Goal: Task Accomplishment & Management: Complete application form

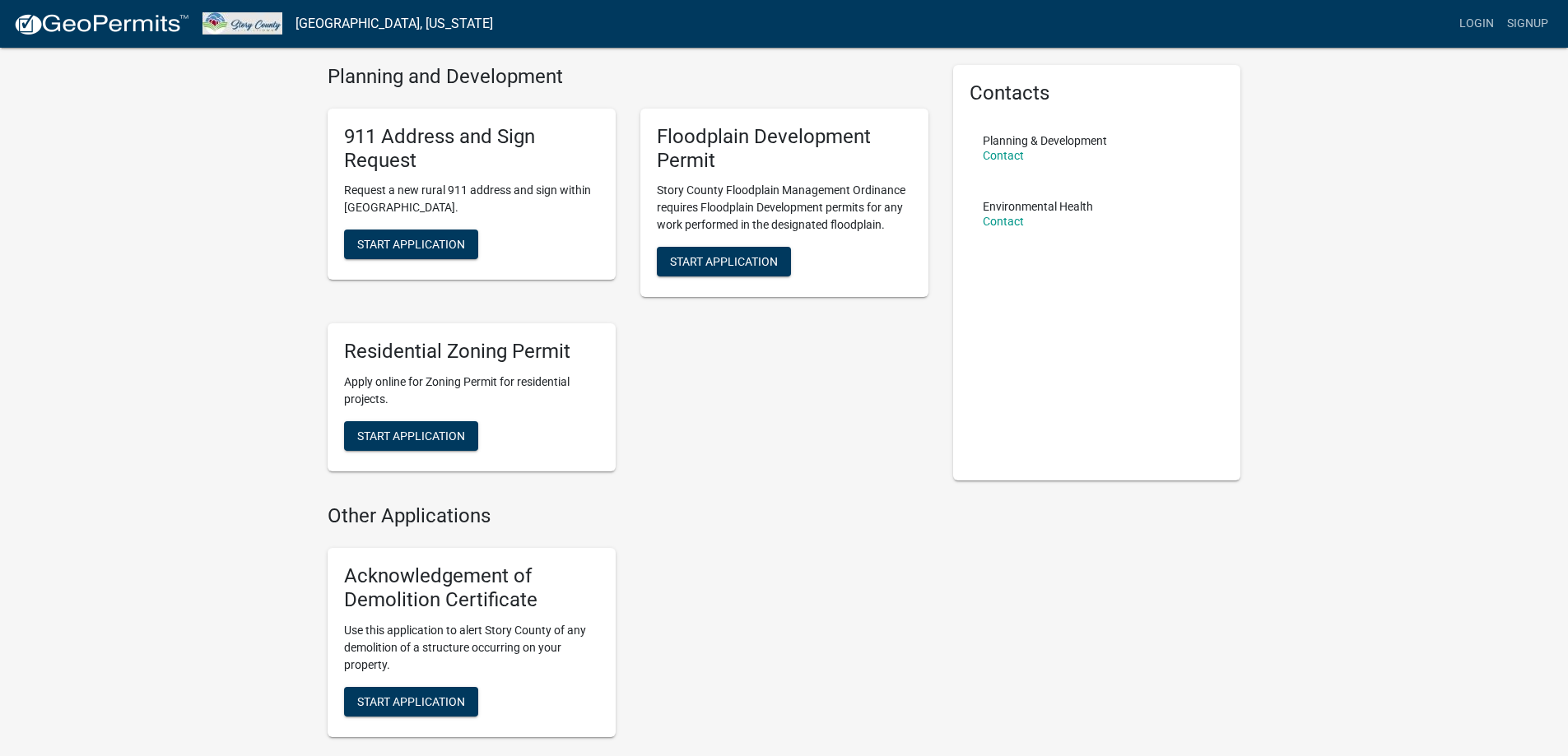
scroll to position [82, 0]
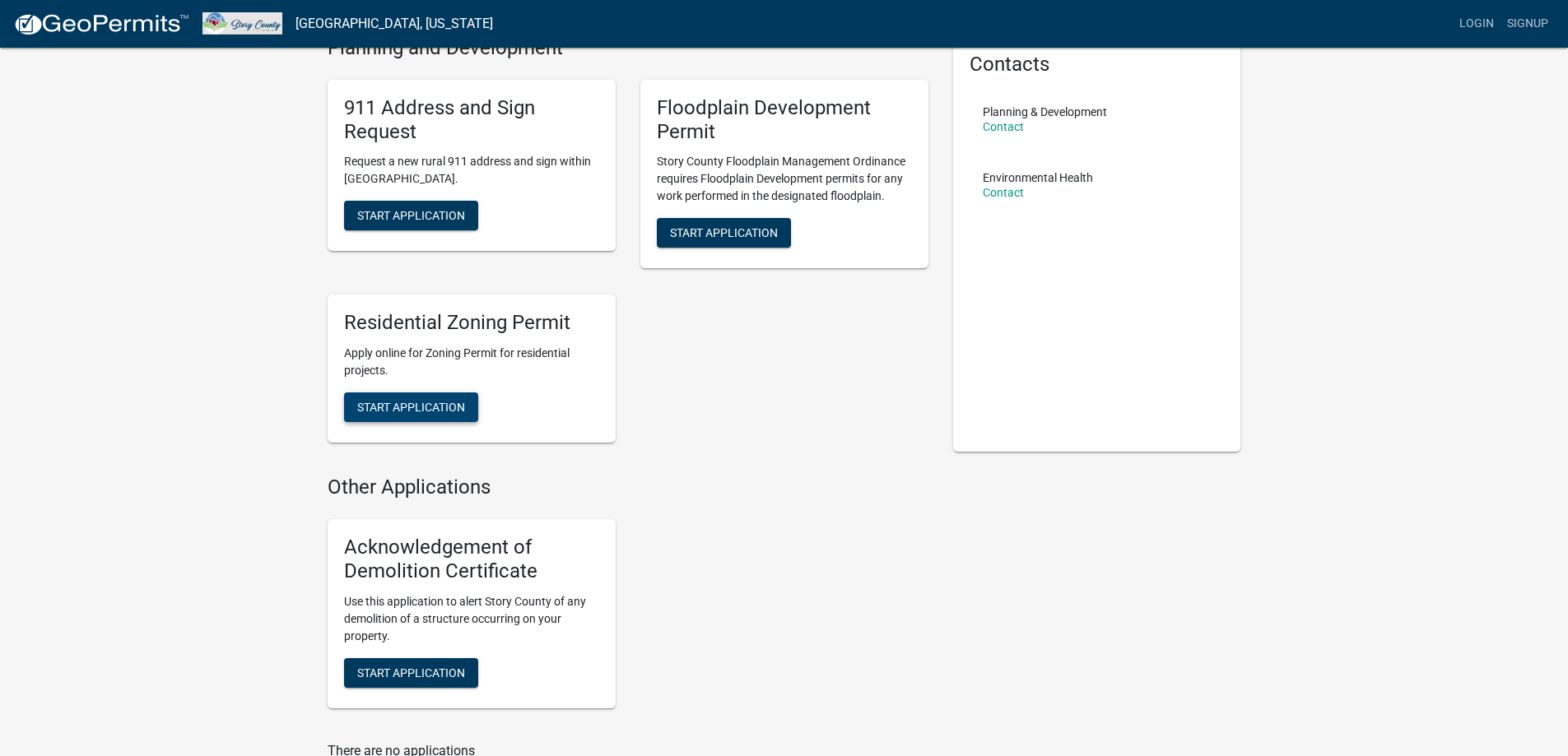
click at [406, 404] on span "Start Application" at bounding box center [411, 408] width 108 height 13
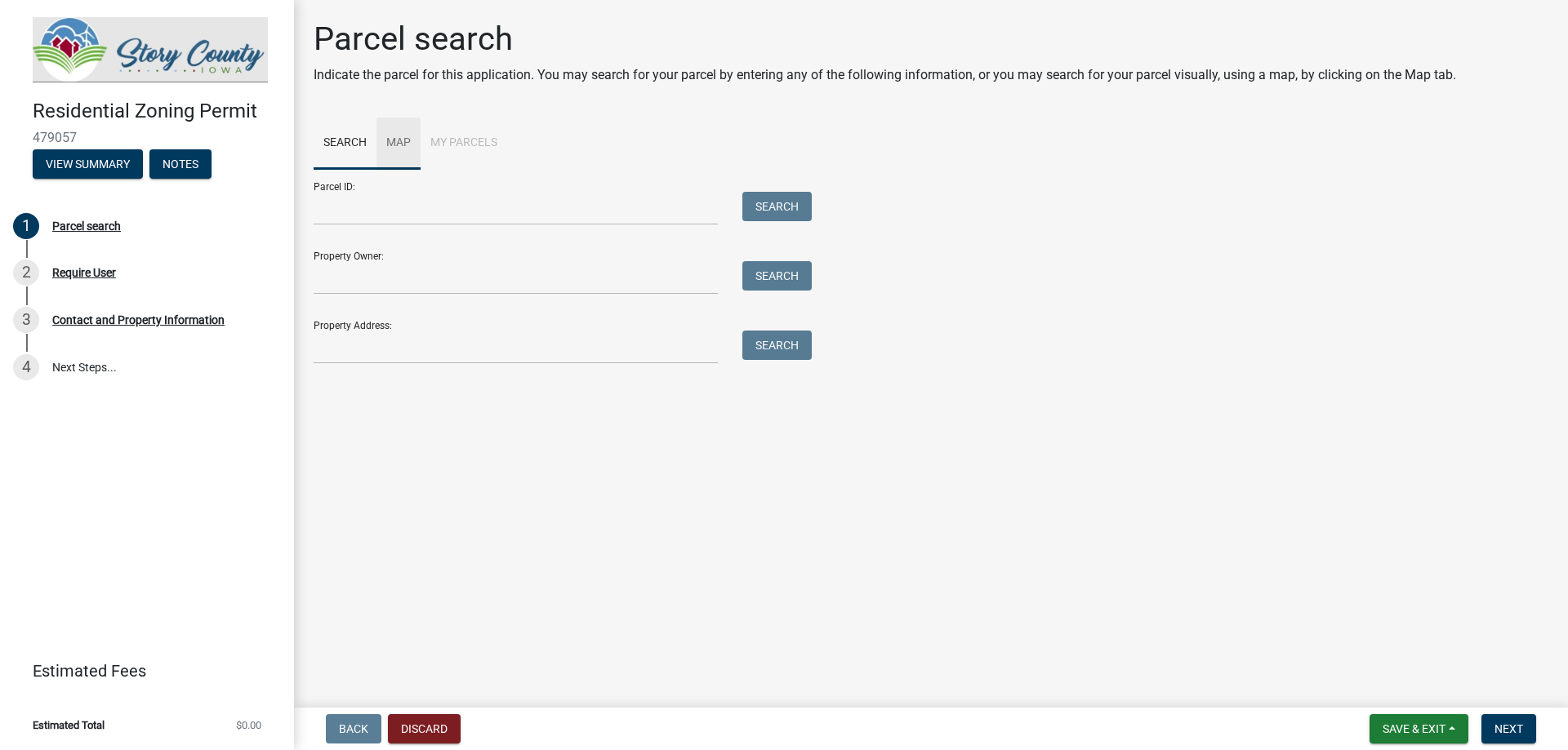
click at [391, 141] on link "Map" at bounding box center [398, 143] width 45 height 52
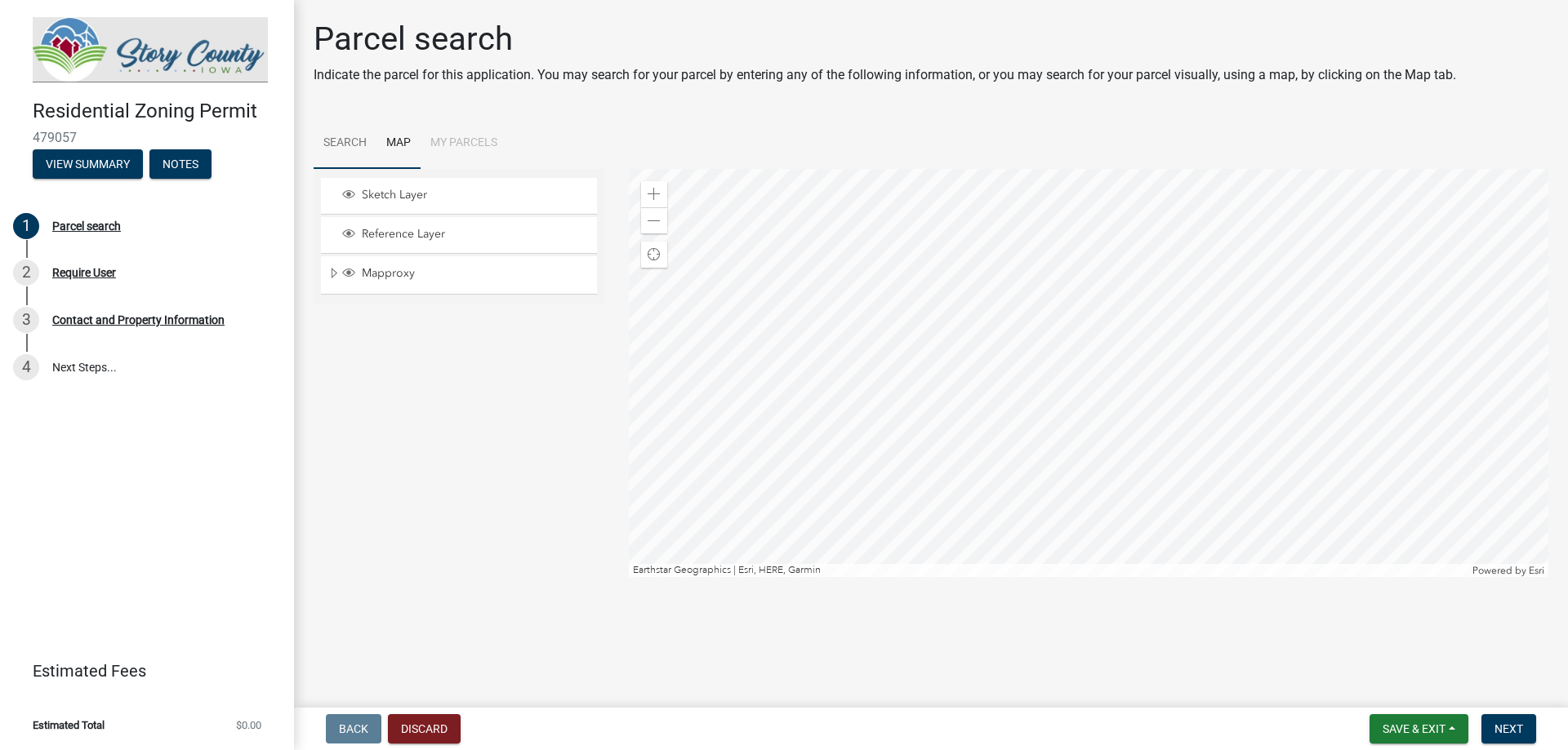
click at [336, 145] on link "Search" at bounding box center [345, 143] width 63 height 52
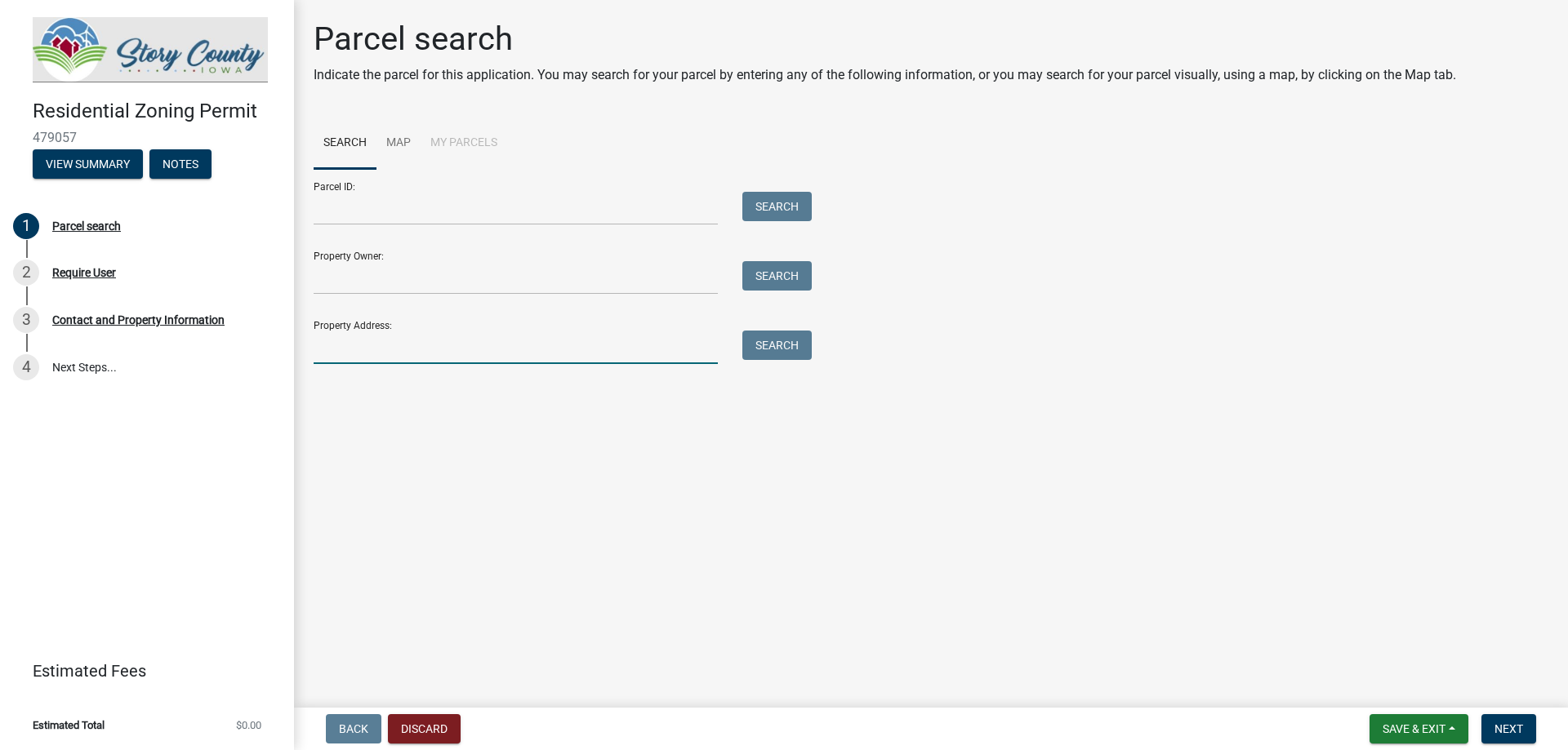
click at [415, 357] on input "Property Address:" at bounding box center [515, 347] width 405 height 33
type input "69438 260"
click at [772, 341] on button "Search" at bounding box center [776, 345] width 69 height 29
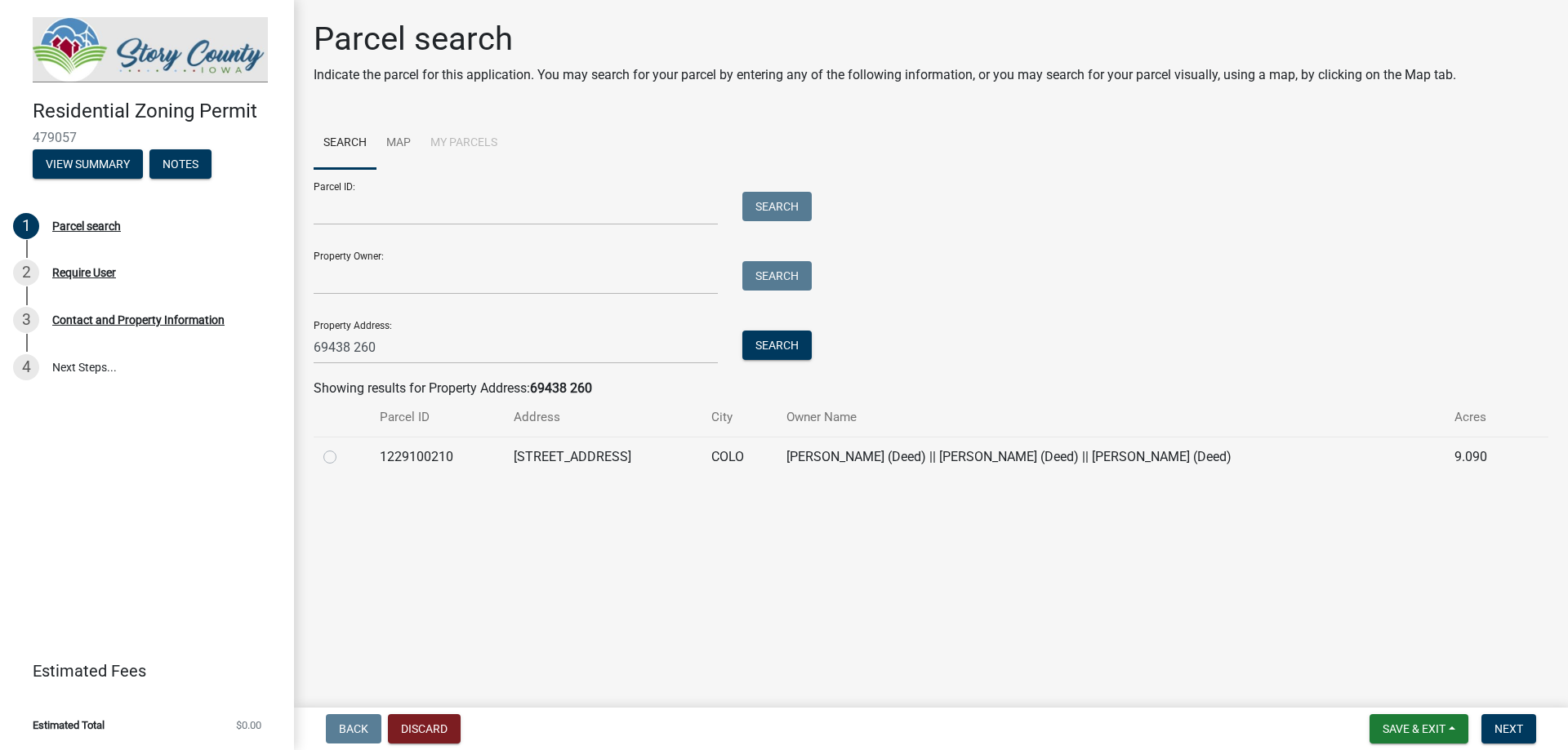
click at [343, 447] on label at bounding box center [343, 447] width 0 height 0
click at [343, 454] on input "radio" at bounding box center [348, 452] width 10 height 10
radio input "true"
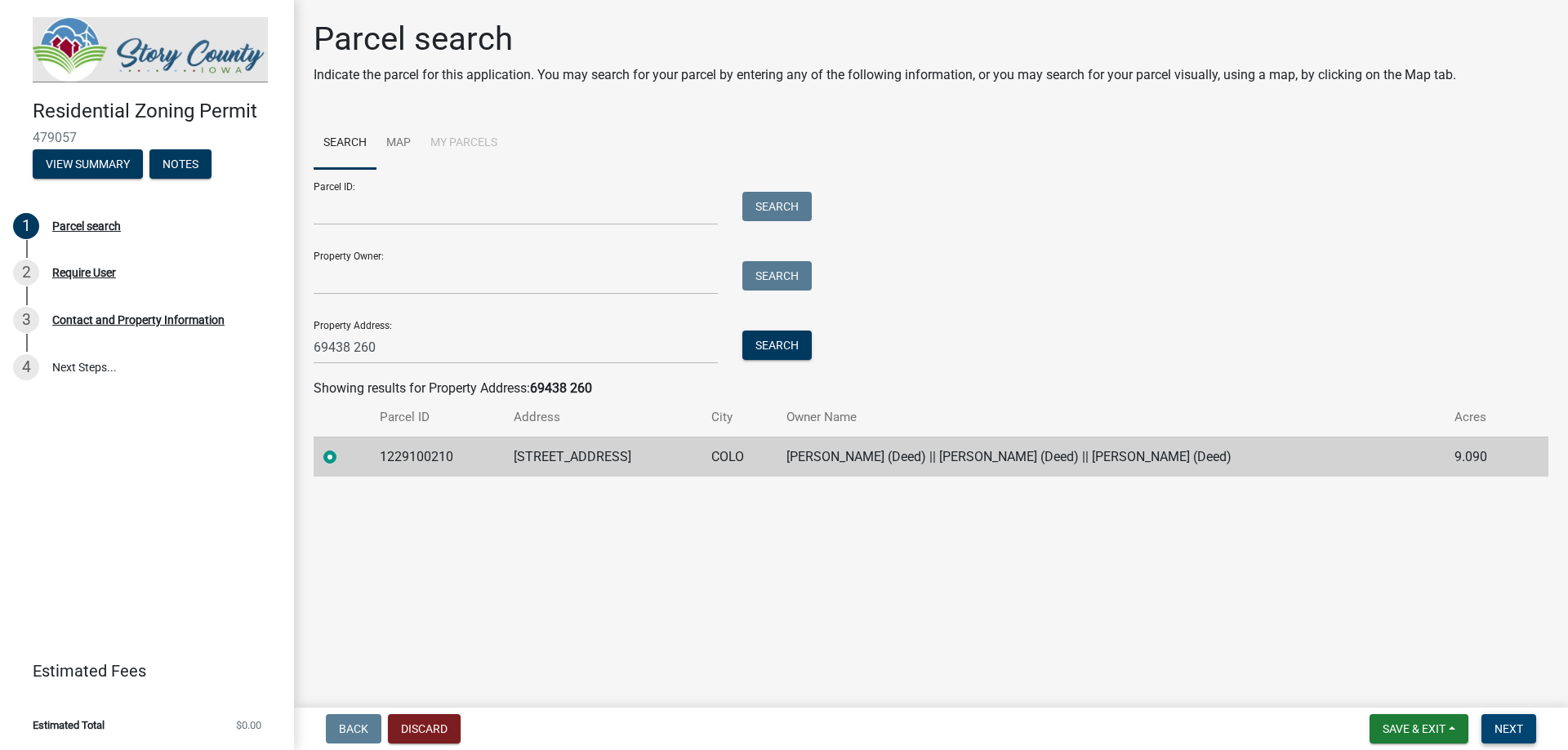
click at [1503, 725] on span "Next" at bounding box center [1508, 729] width 28 height 13
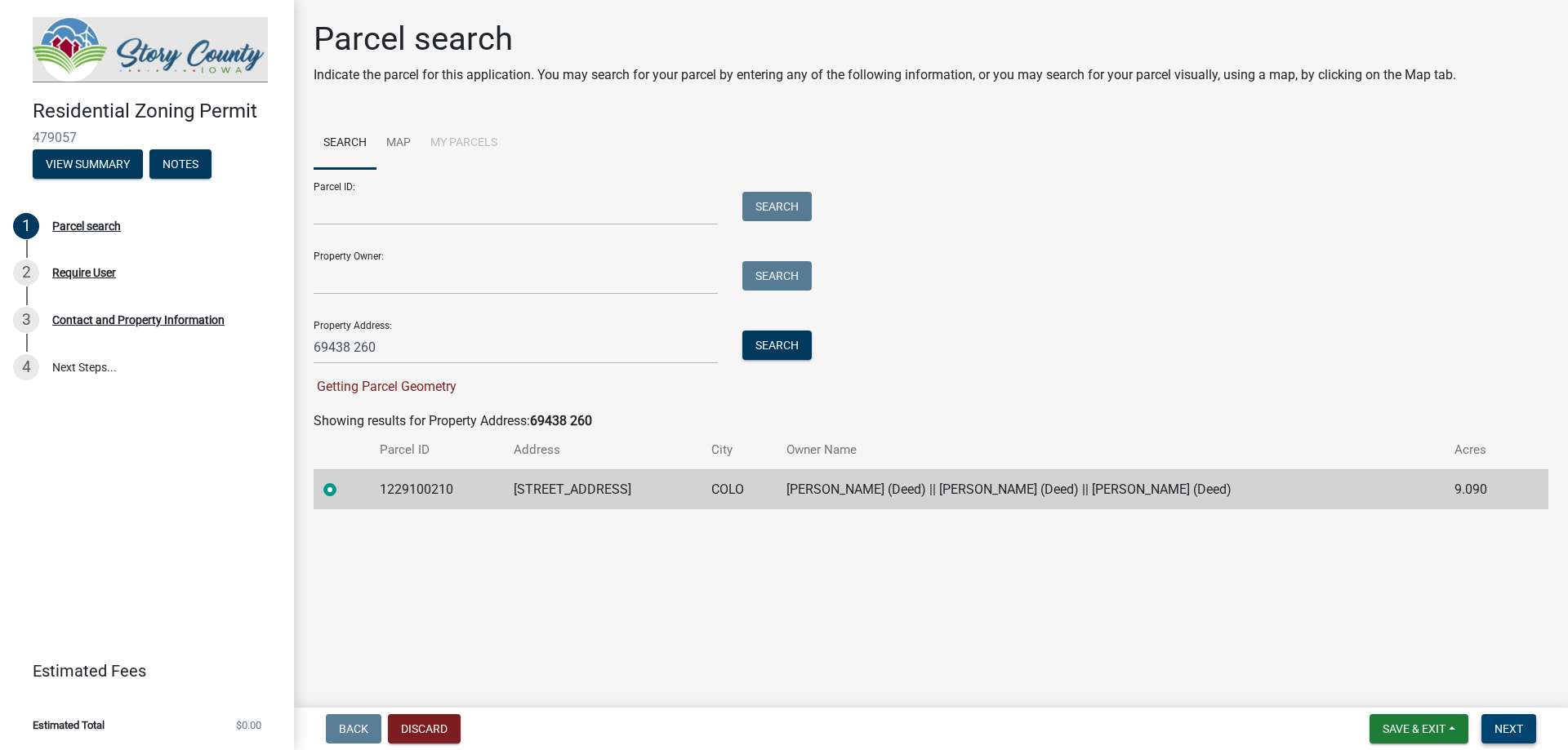
click at [1519, 729] on span "Next" at bounding box center [1508, 729] width 28 height 13
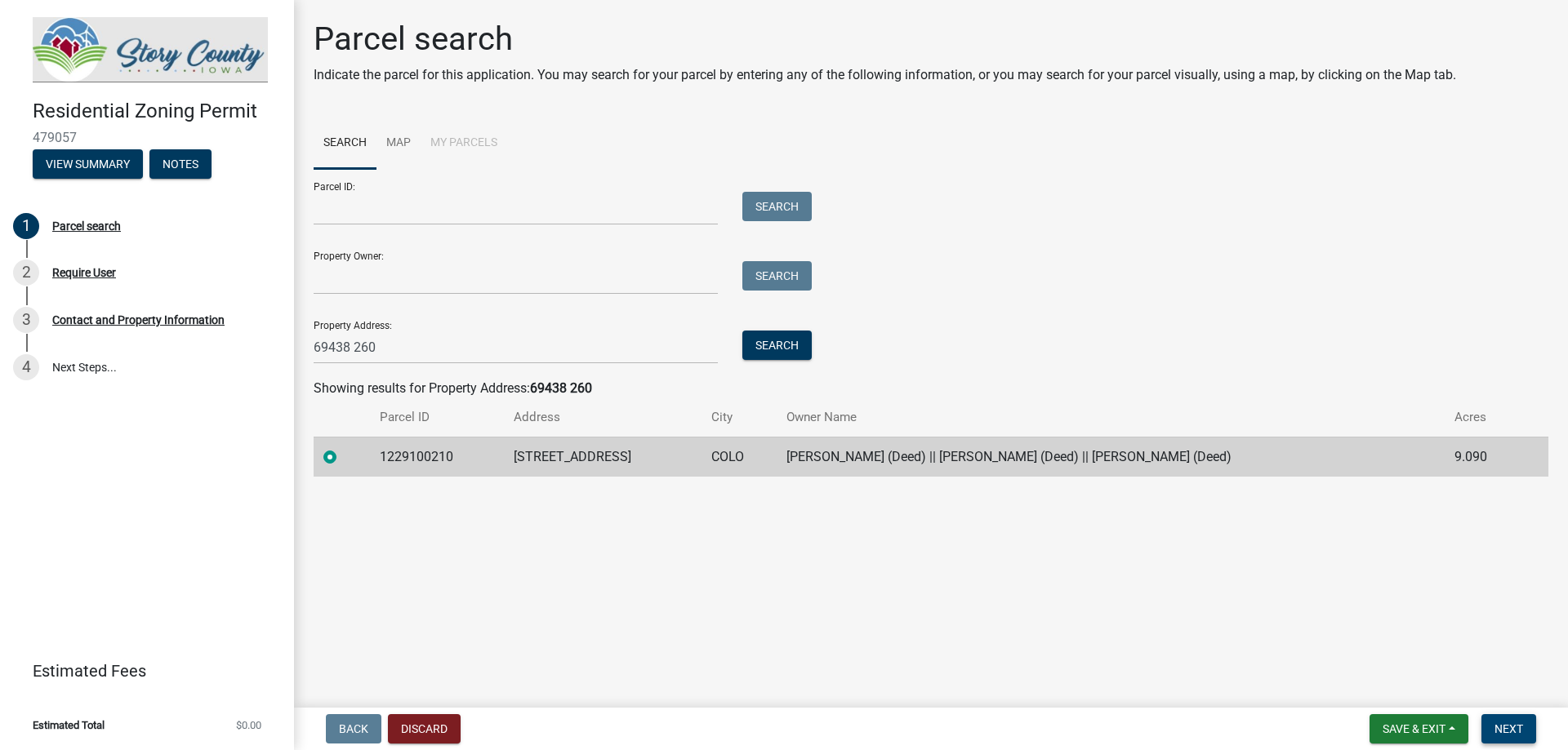
click at [1509, 729] on span "Next" at bounding box center [1508, 729] width 28 height 13
